Goal: Find specific page/section: Find specific page/section

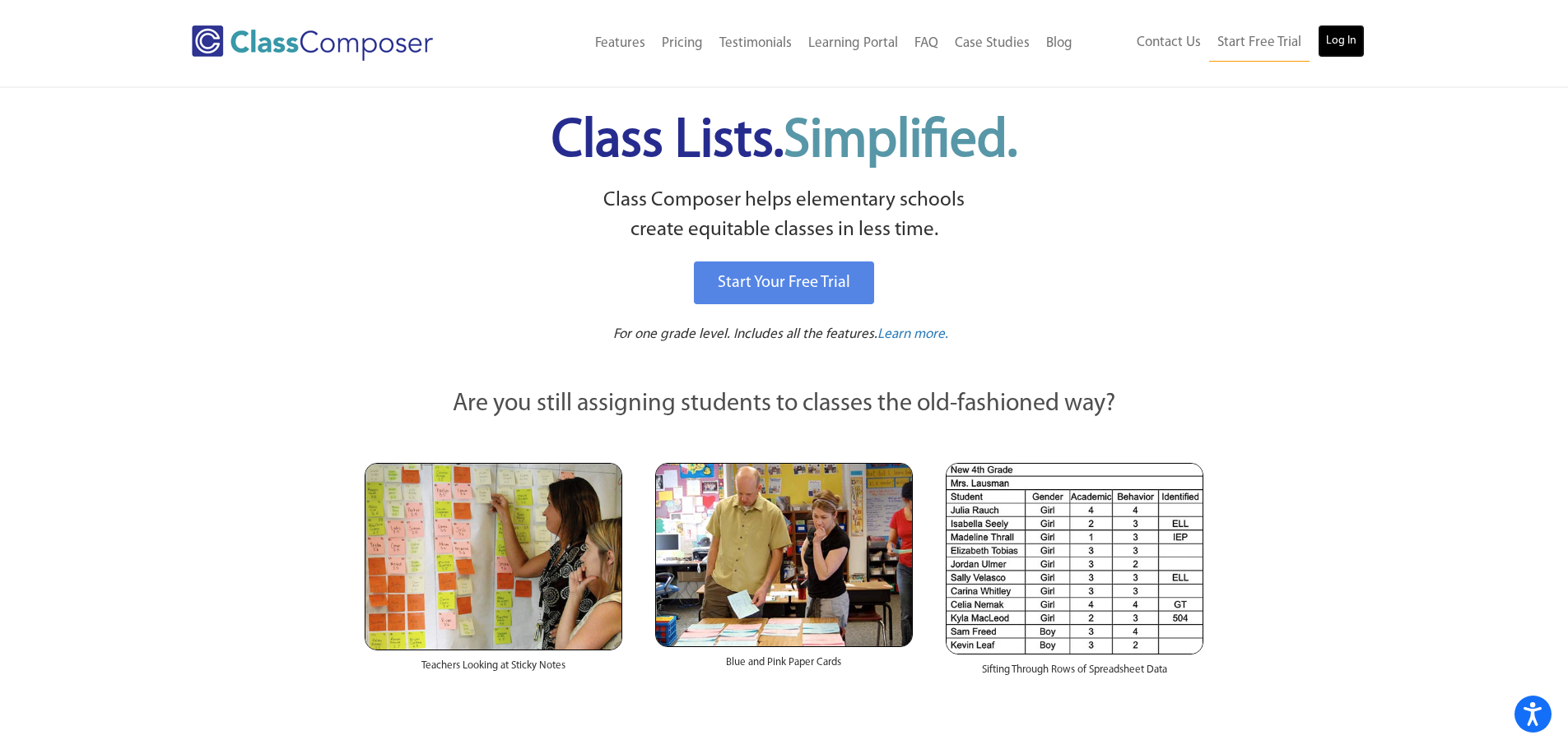
click at [1337, 33] on link "Log In" at bounding box center [1341, 41] width 47 height 33
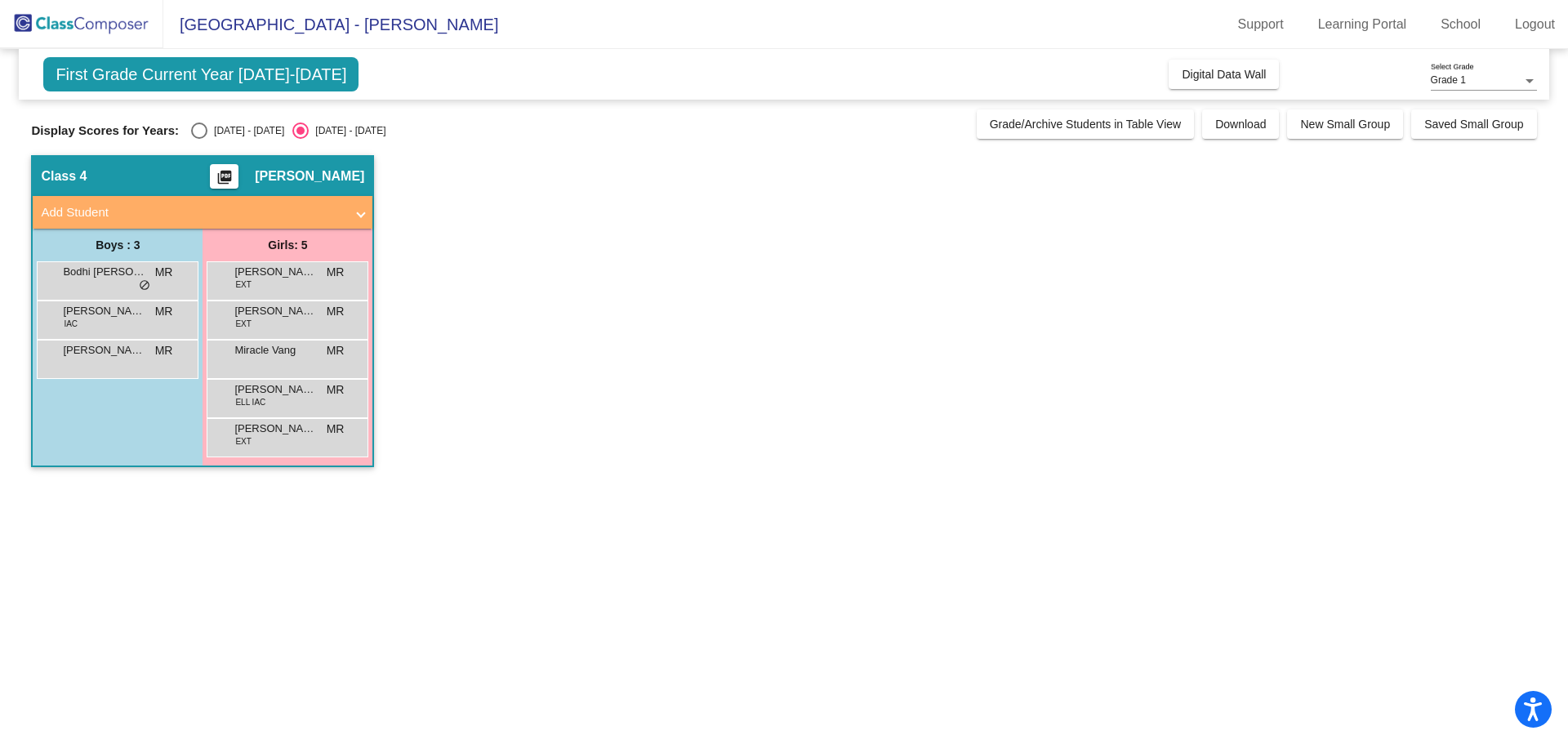
click at [202, 132] on div "Select an option" at bounding box center [198, 130] width 16 height 16
click at [199, 139] on input "[DATE] - [DATE]" at bounding box center [198, 139] width 1 height 1
radio input "true"
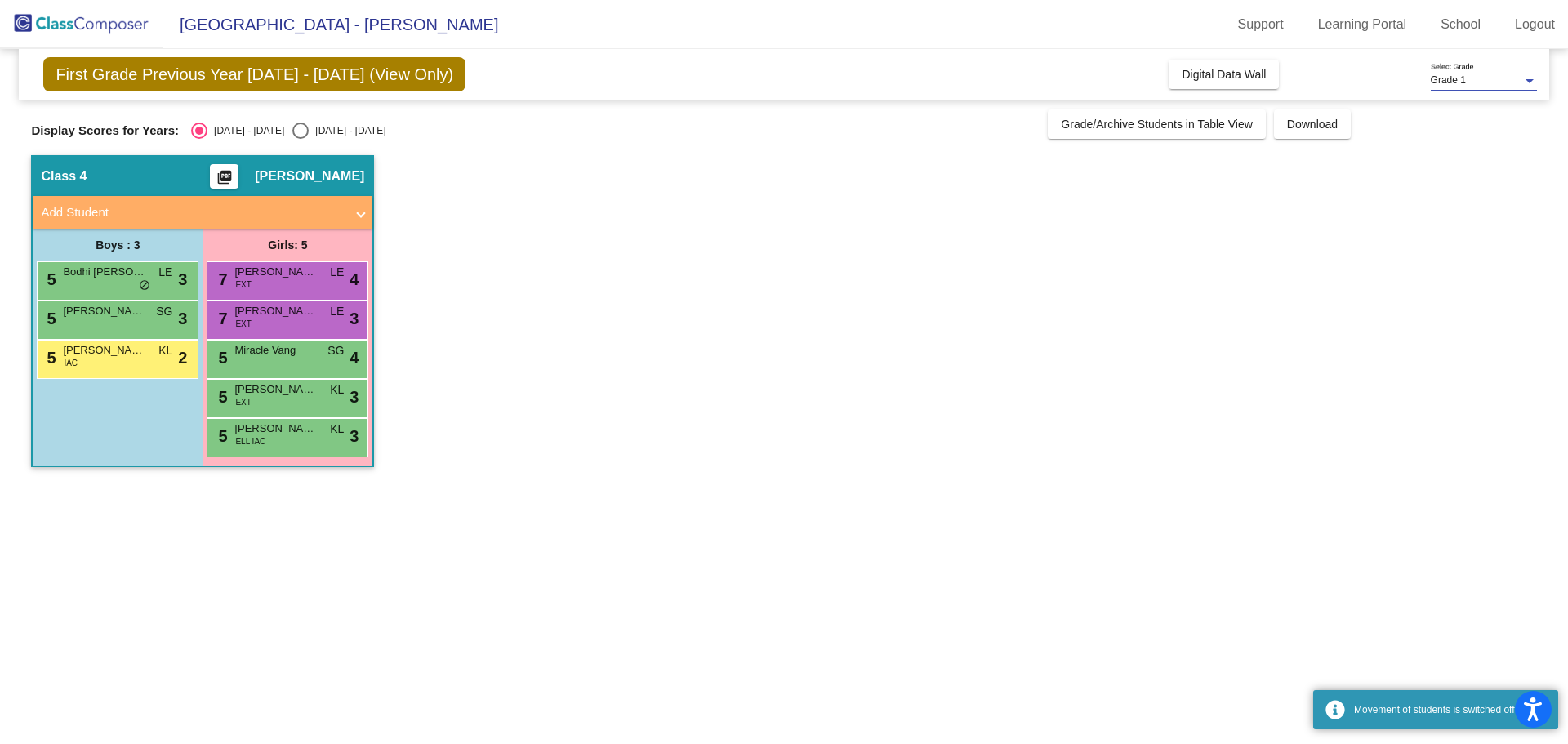
click at [1530, 79] on div at bounding box center [1529, 81] width 8 height 4
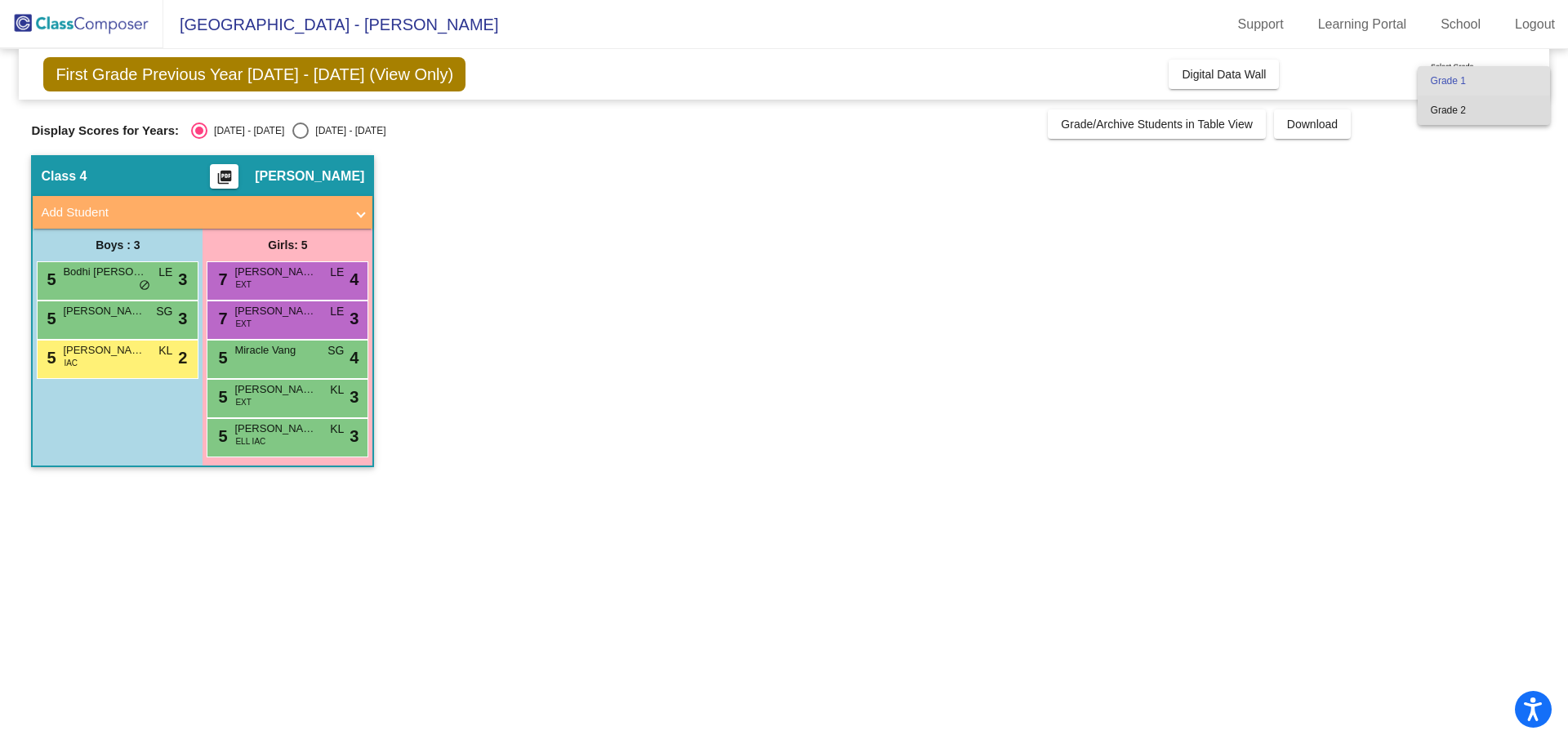
click at [1499, 114] on span "Grade 2" at bounding box center [1483, 110] width 106 height 29
